Goal: Information Seeking & Learning: Learn about a topic

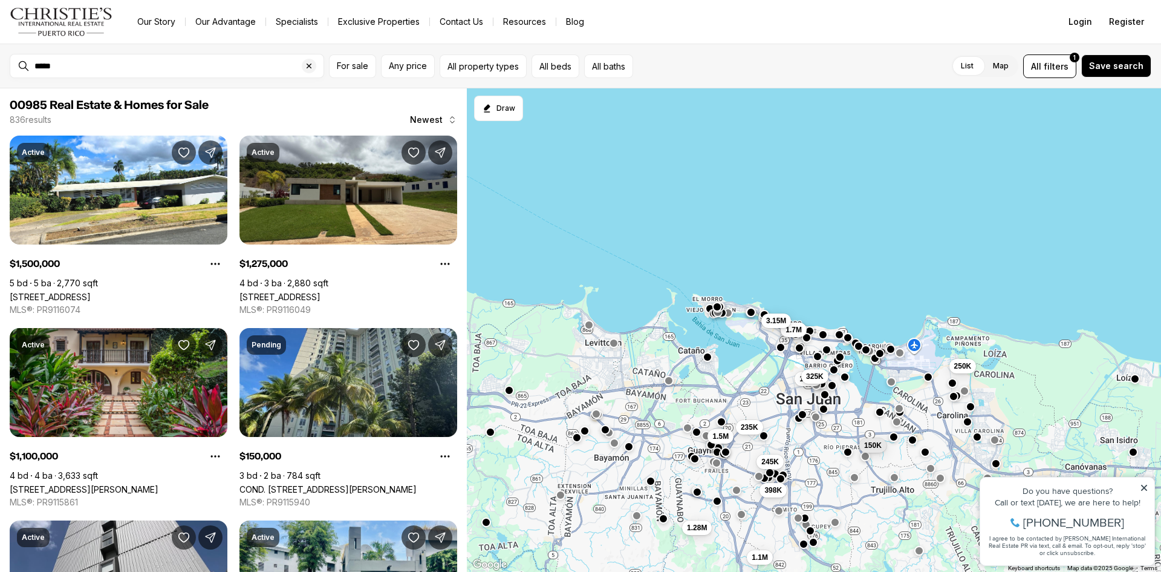
click at [1107, 250] on div "150K 250K 185K 325K 1.5M 398K 245K 1.28M 1.1M 1.7M 3.15M 235K" at bounding box center [814, 330] width 694 height 484
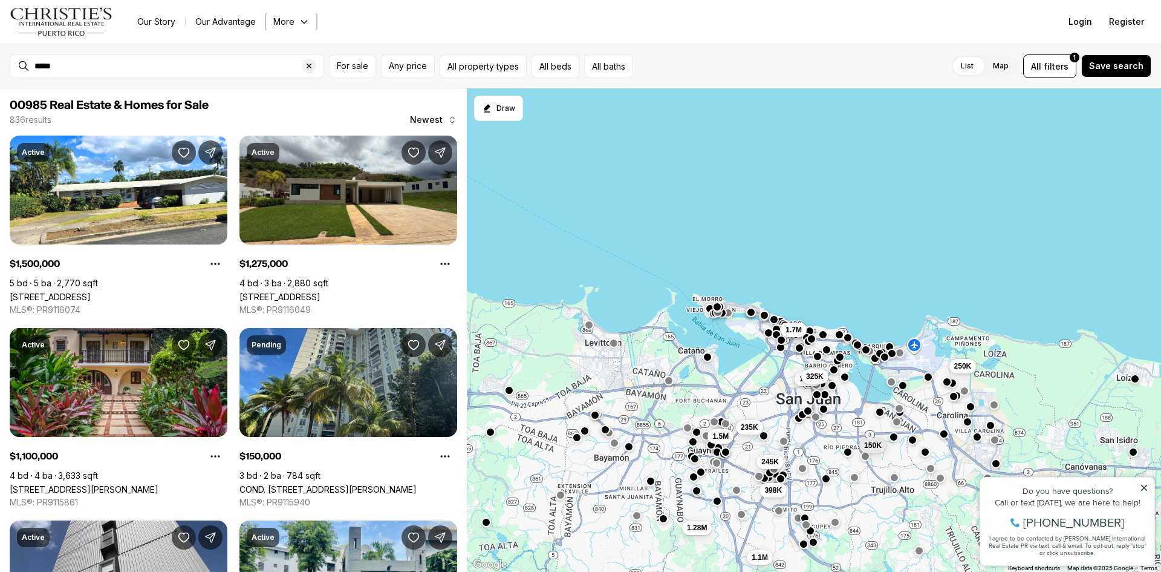
click at [288, 22] on button "More" at bounding box center [291, 21] width 51 height 17
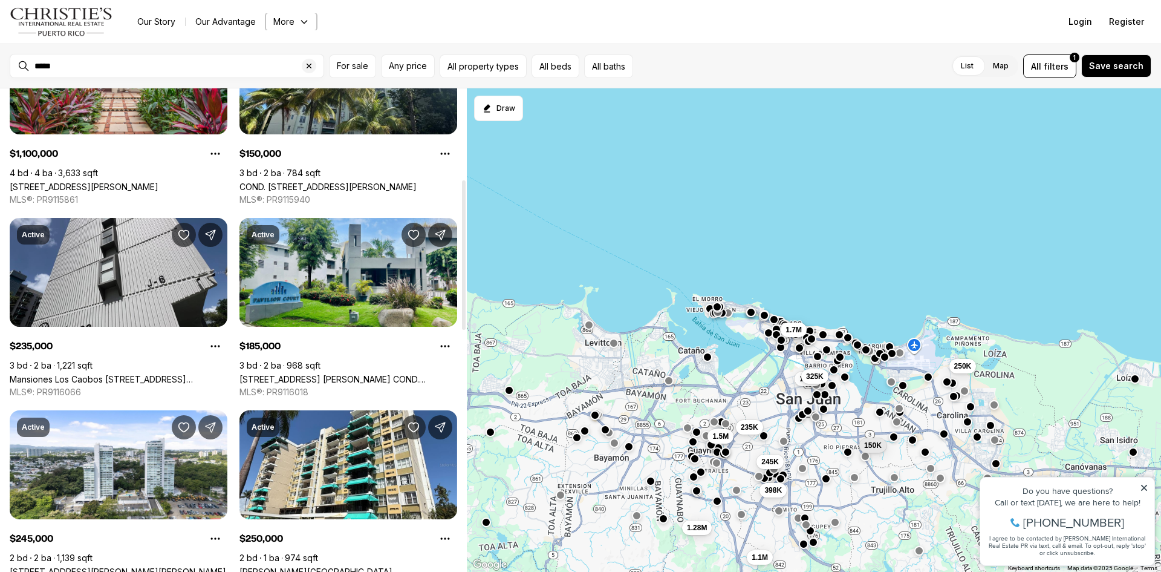
scroll to position [121, 0]
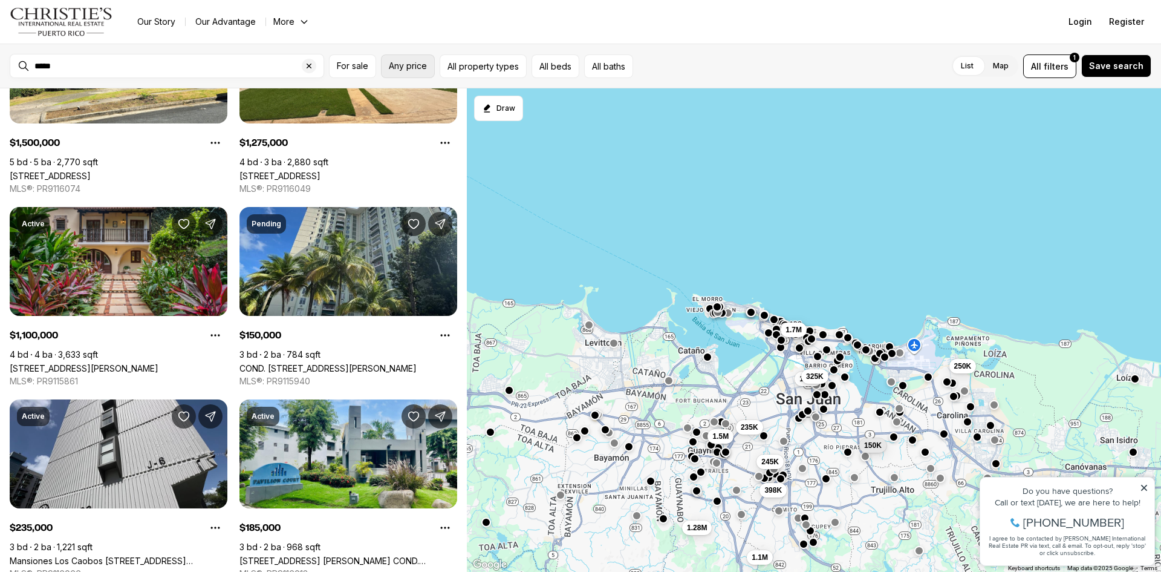
click at [403, 63] on span "Any price" at bounding box center [408, 66] width 38 height 10
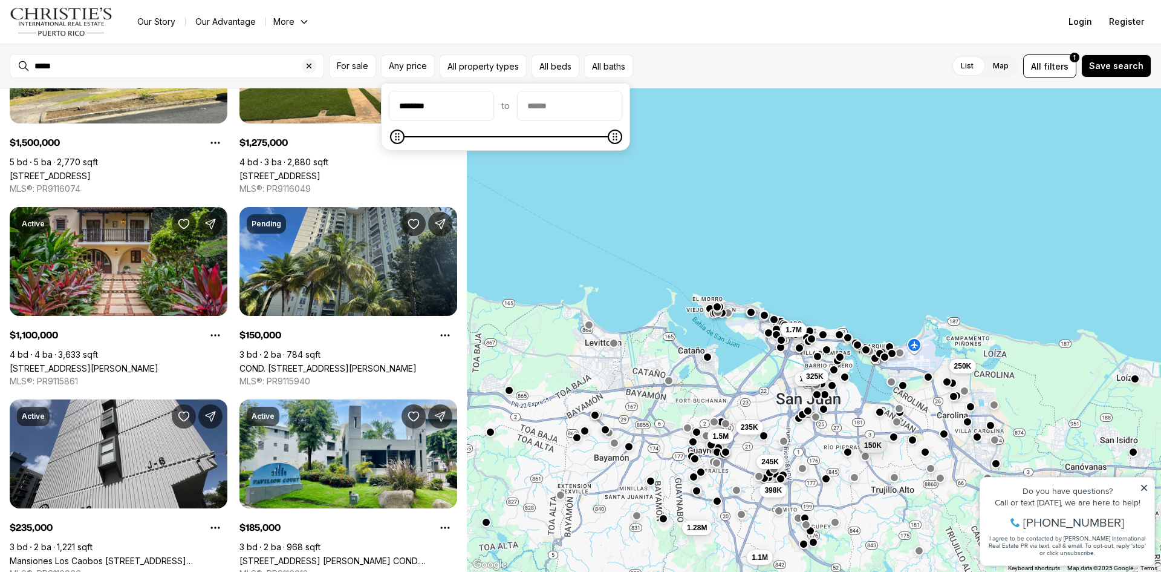
type input "********"
click at [549, 107] on input "priceMax" at bounding box center [570, 105] width 104 height 29
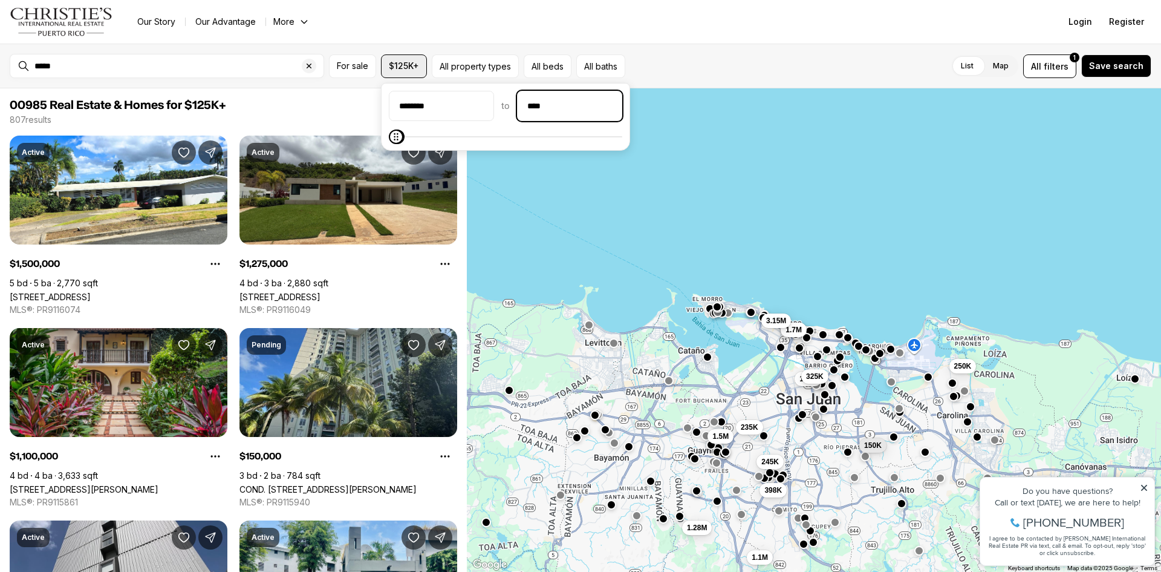
type input "****"
click at [415, 64] on span "$125K+" at bounding box center [404, 66] width 30 height 10
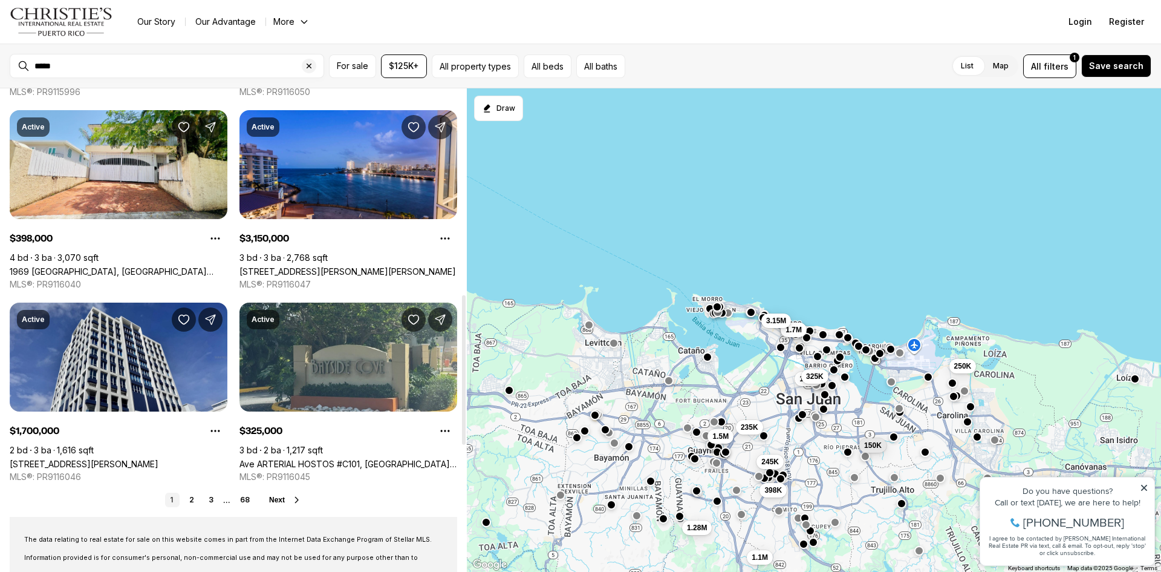
scroll to position [968, 0]
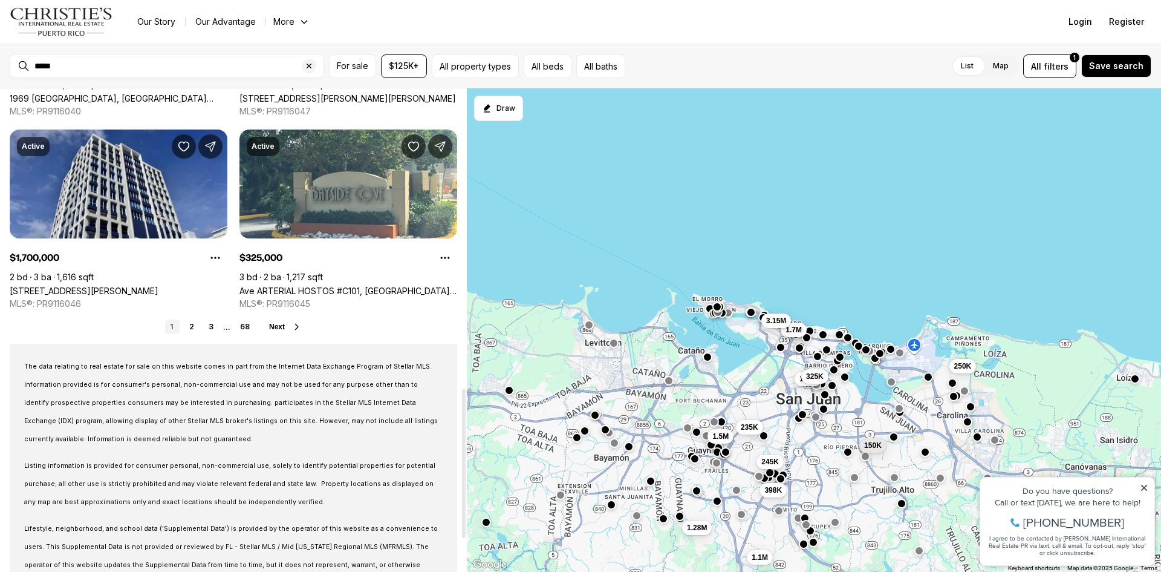
click at [285, 325] on button "Next" at bounding box center [285, 327] width 33 height 10
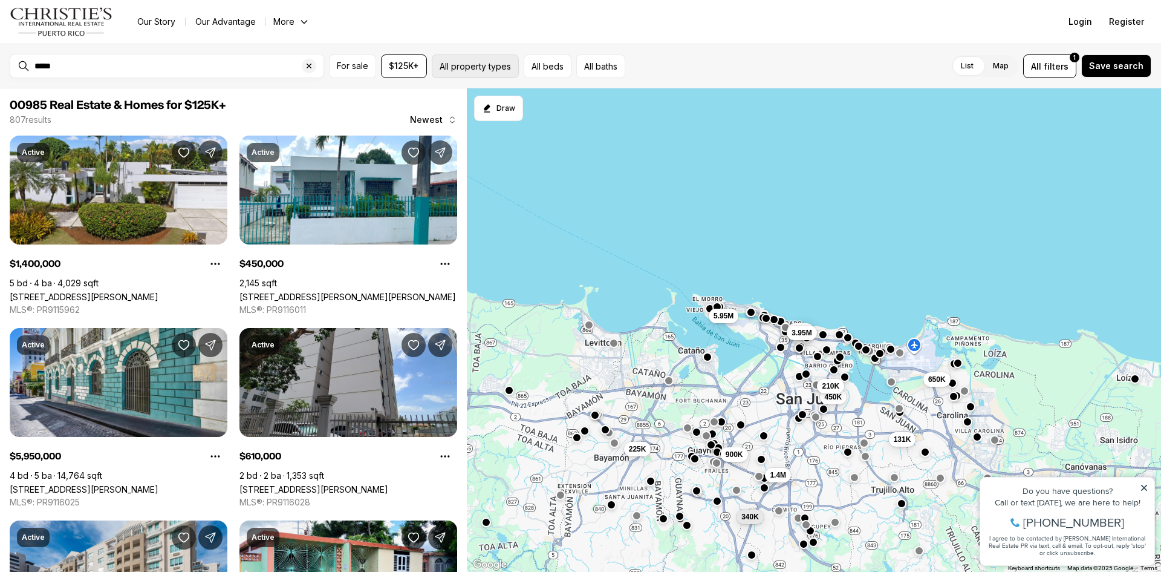
click at [499, 74] on button "All property types" at bounding box center [475, 66] width 87 height 24
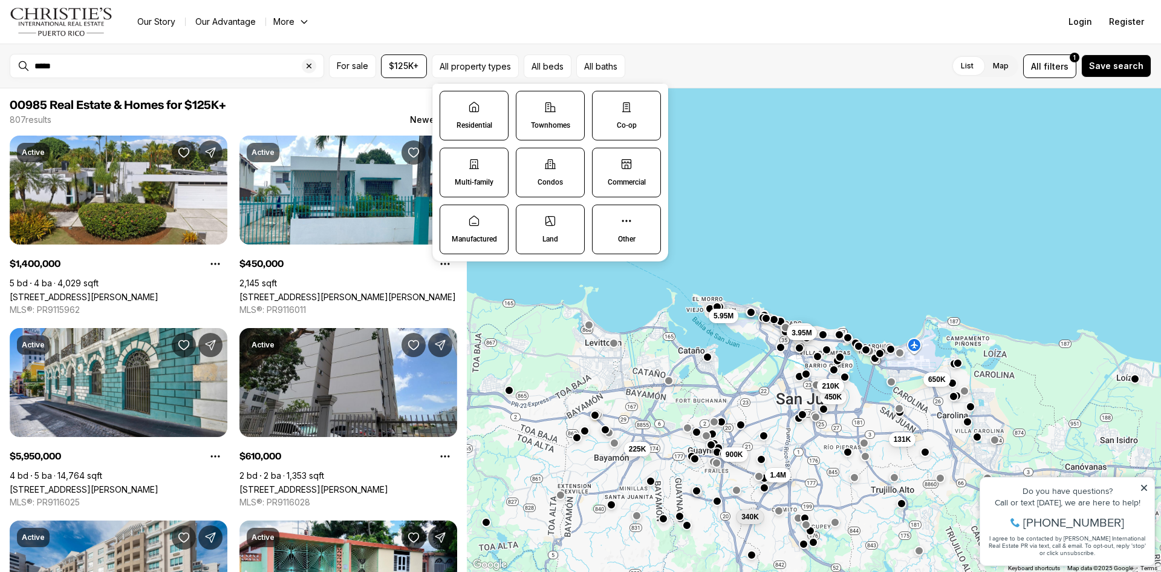
click at [474, 132] on label "Residential" at bounding box center [474, 116] width 69 height 50
click at [452, 103] on button "Residential" at bounding box center [446, 97] width 12 height 12
